Goal: Find specific page/section: Find specific page/section

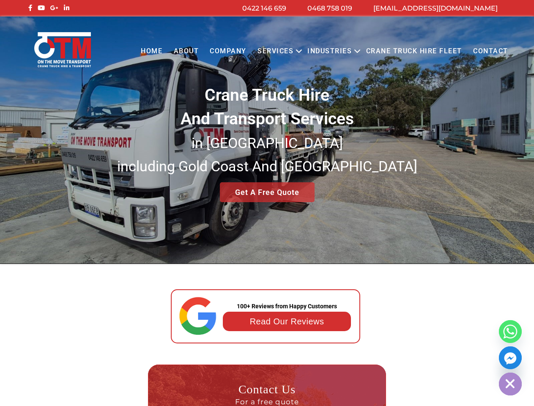
click at [301, 51] on button "Open menu" at bounding box center [299, 51] width 6 height 23
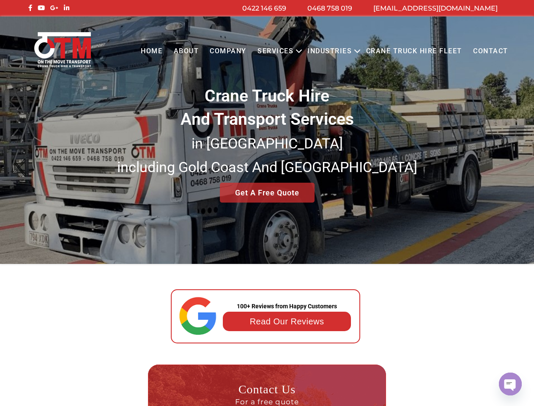
click at [332, 51] on link "Industries" at bounding box center [329, 51] width 55 height 23
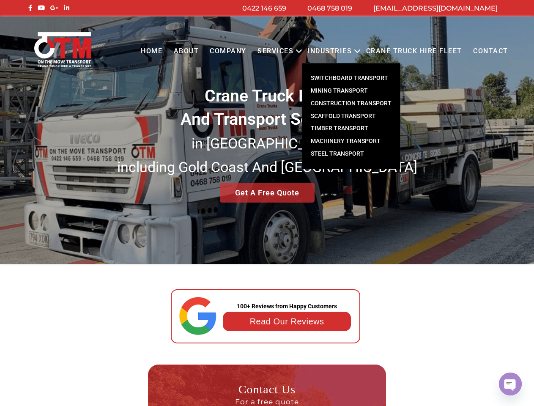
click at [357, 51] on link "Industries" at bounding box center [329, 51] width 55 height 23
click at [267, 140] on small "in [GEOGRAPHIC_DATA] including [GEOGRAPHIC_DATA] And [GEOGRAPHIC_DATA]" at bounding box center [267, 155] width 300 height 41
